Goal: Information Seeking & Learning: Learn about a topic

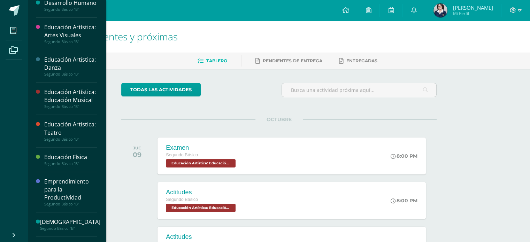
scroll to position [308, 0]
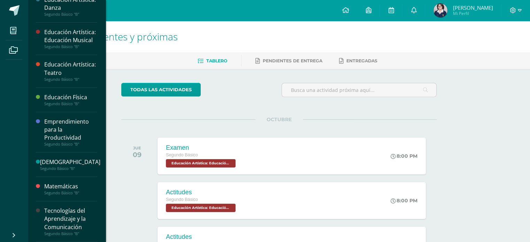
click at [57, 230] on div "Tecnologías del Aprendizaje y la Comunicación" at bounding box center [70, 219] width 53 height 24
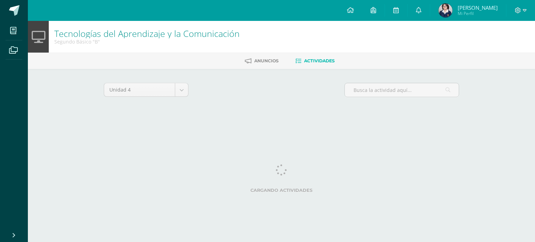
click at [61, 130] on html "Mis cursos Archivos Cerrar panel Asesoría Segundo Básico "B" Ciencias Naturales…" at bounding box center [267, 65] width 535 height 130
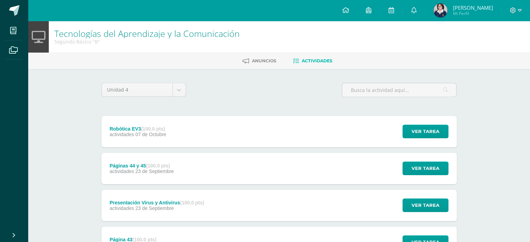
click at [237, 206] on div "Presentación Virus y Antivirus (100.0 pts) actividades 23 de Septiembre Ver tar…" at bounding box center [278, 205] width 355 height 31
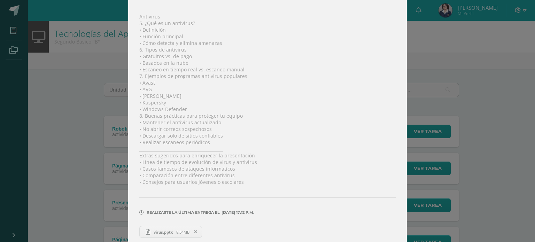
scroll to position [262, 0]
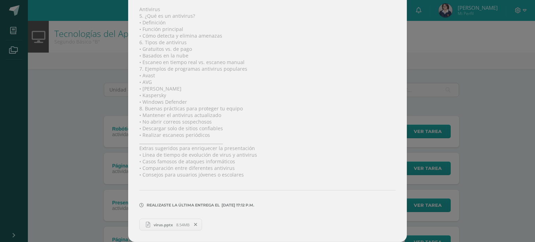
click at [159, 226] on span "virus.pptx" at bounding box center [163, 224] width 26 height 5
